Goal: Transaction & Acquisition: Purchase product/service

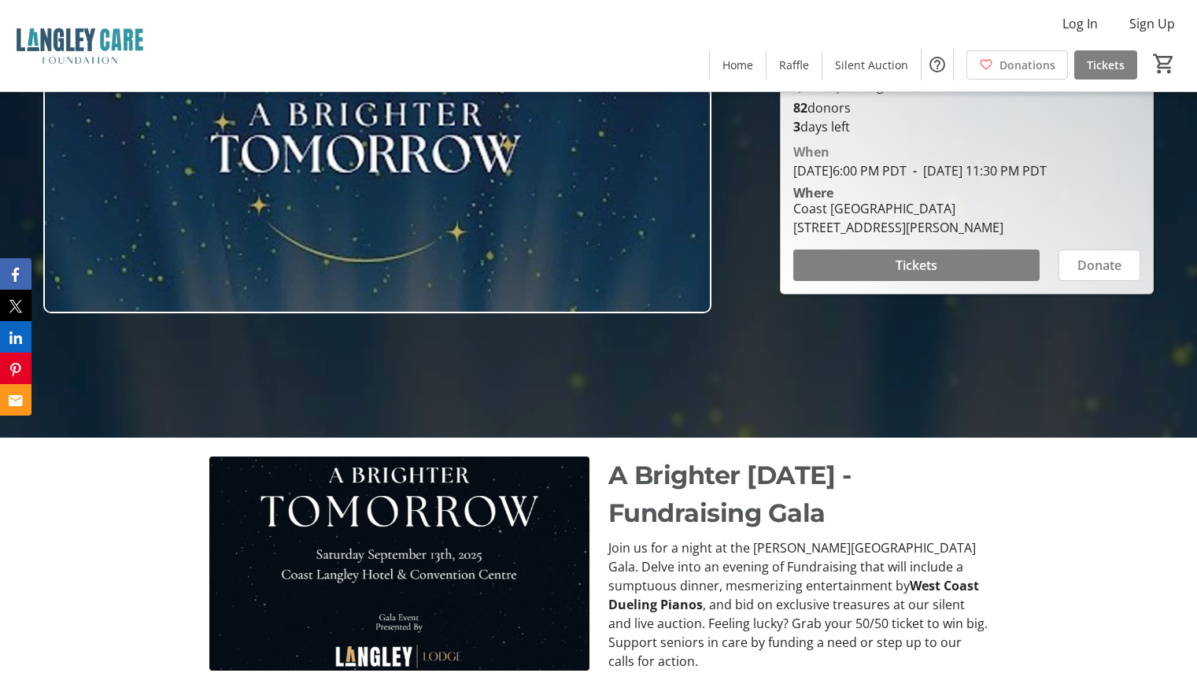
scroll to position [236, 0]
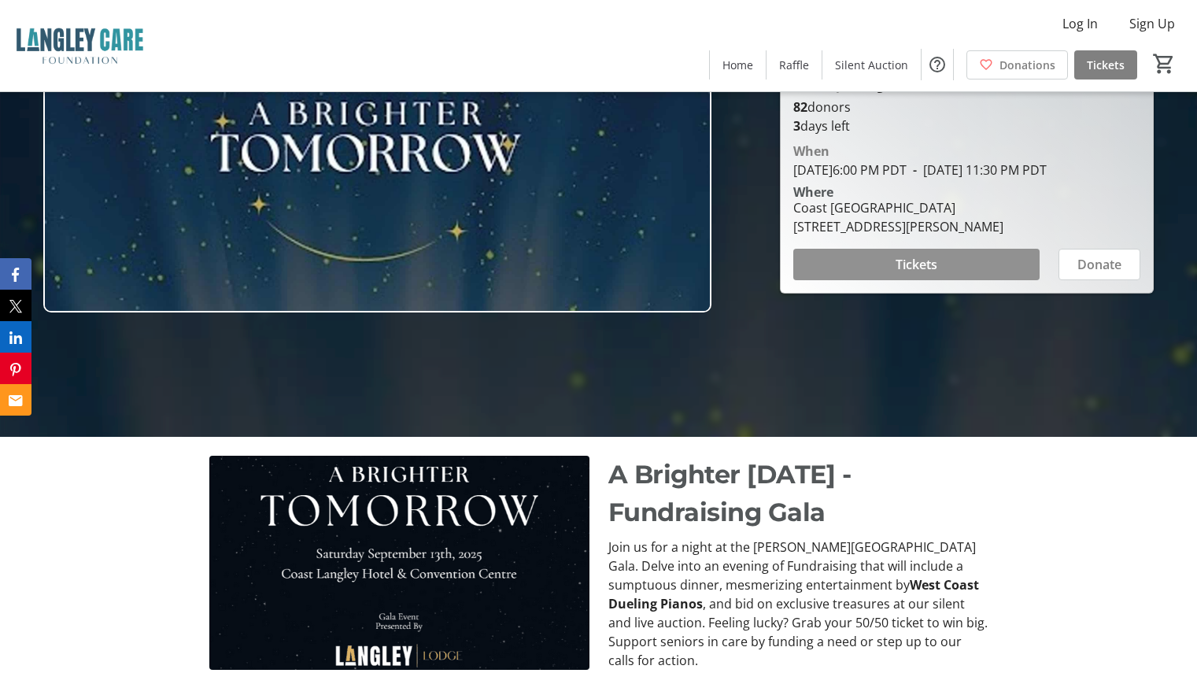
click at [926, 283] on span at bounding box center [917, 265] width 246 height 38
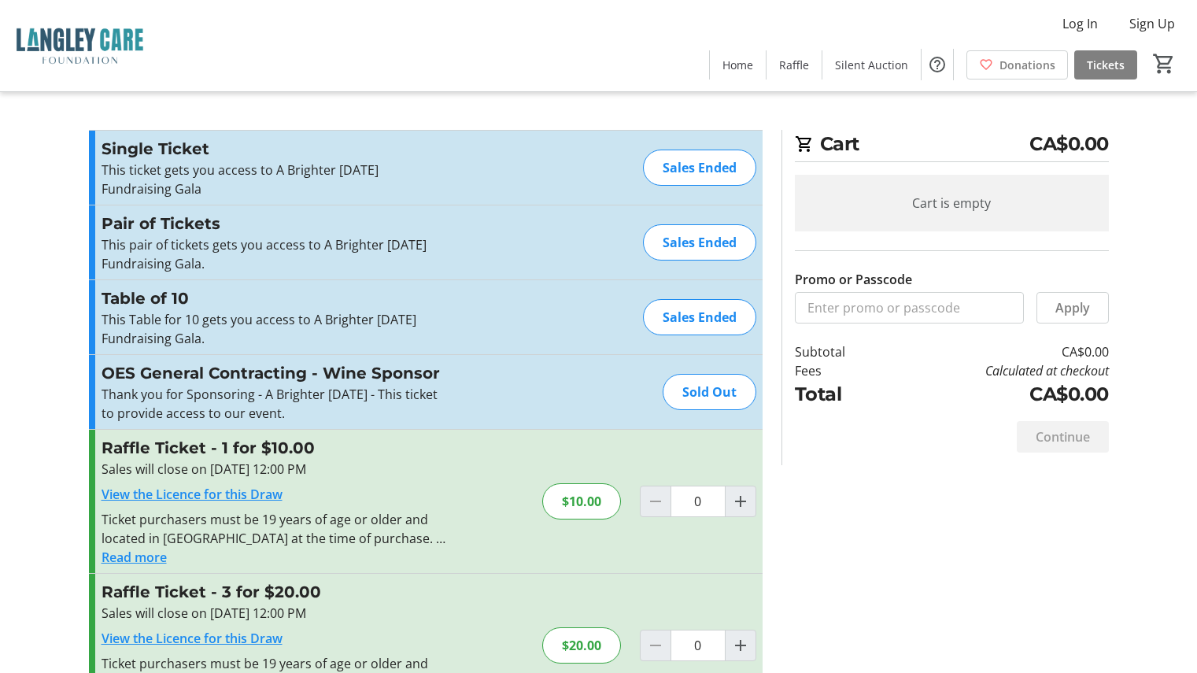
click at [45, 192] on tr-checkout-feature-upsell-ui "Cart CA$0.00 Cart is empty Promo or Passcode Apply Subtotal CA$0.00 Fees Calcul…" at bounding box center [598, 512] width 1197 height 1024
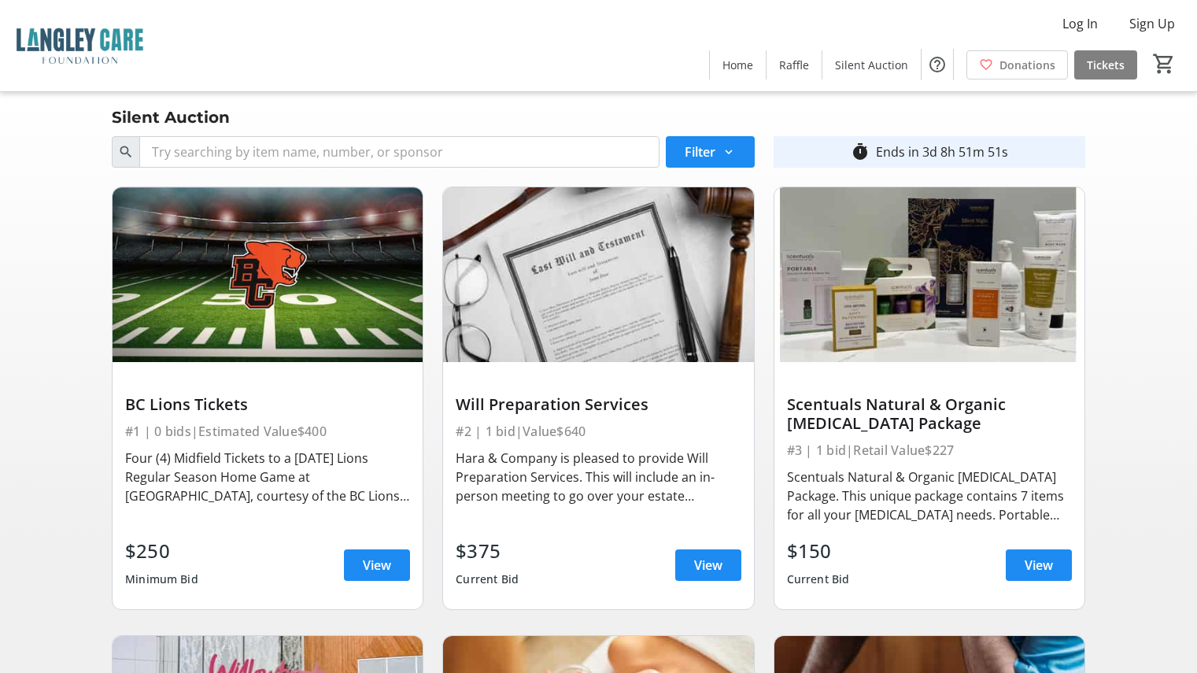
scroll to position [79, 0]
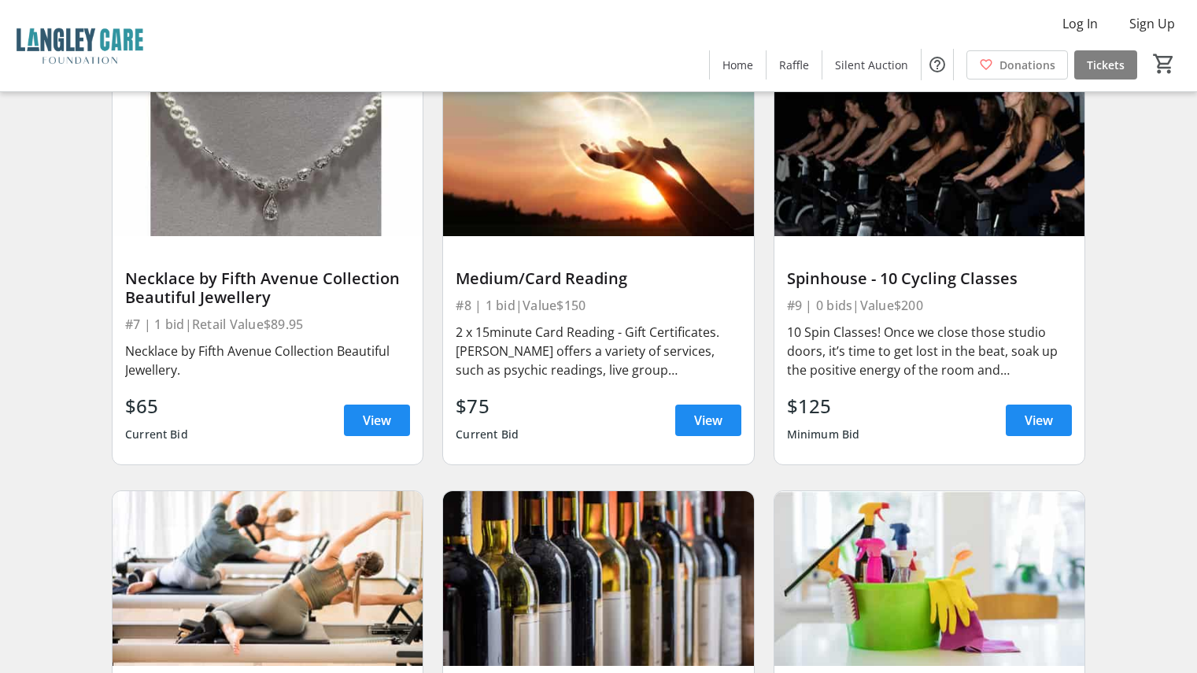
scroll to position [1260, 0]
